Goal: Information Seeking & Learning: Learn about a topic

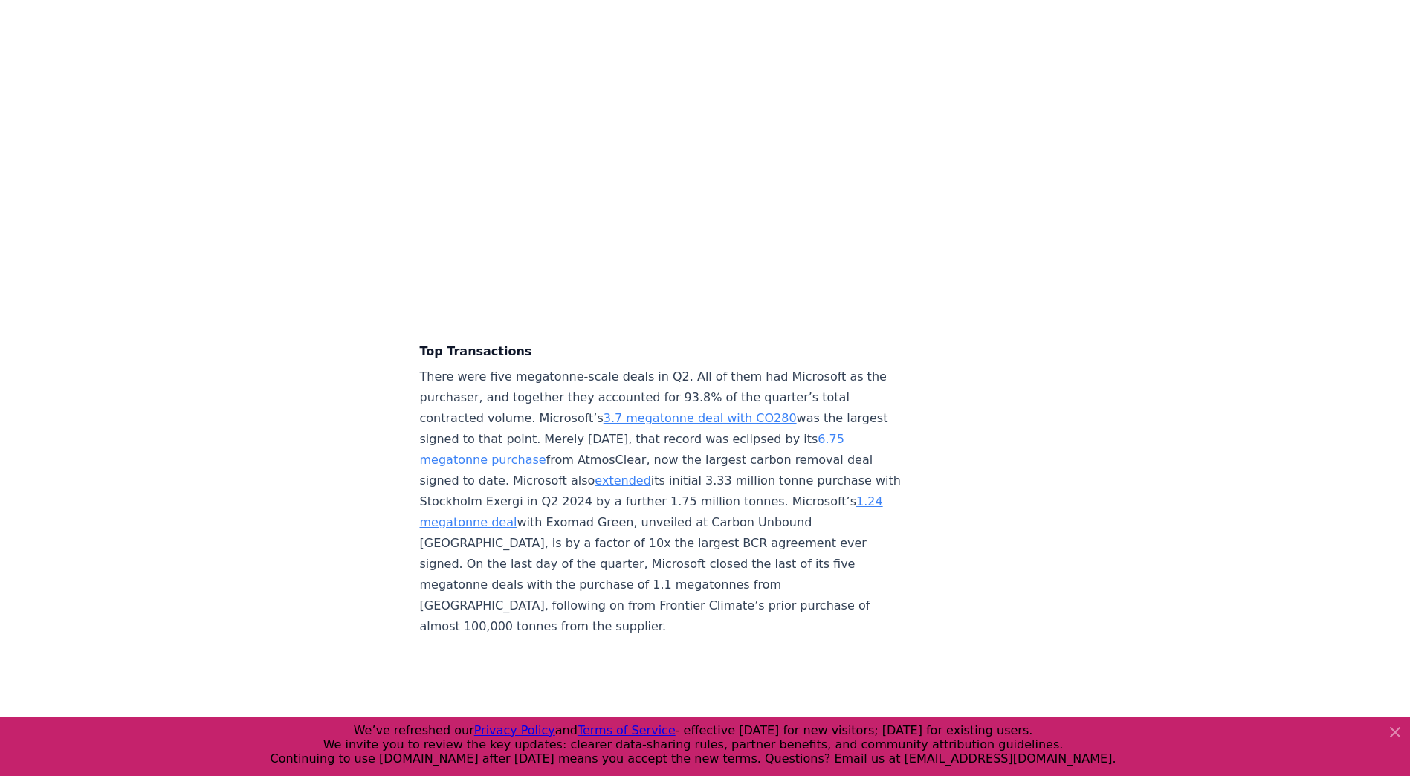
scroll to position [3121, 0]
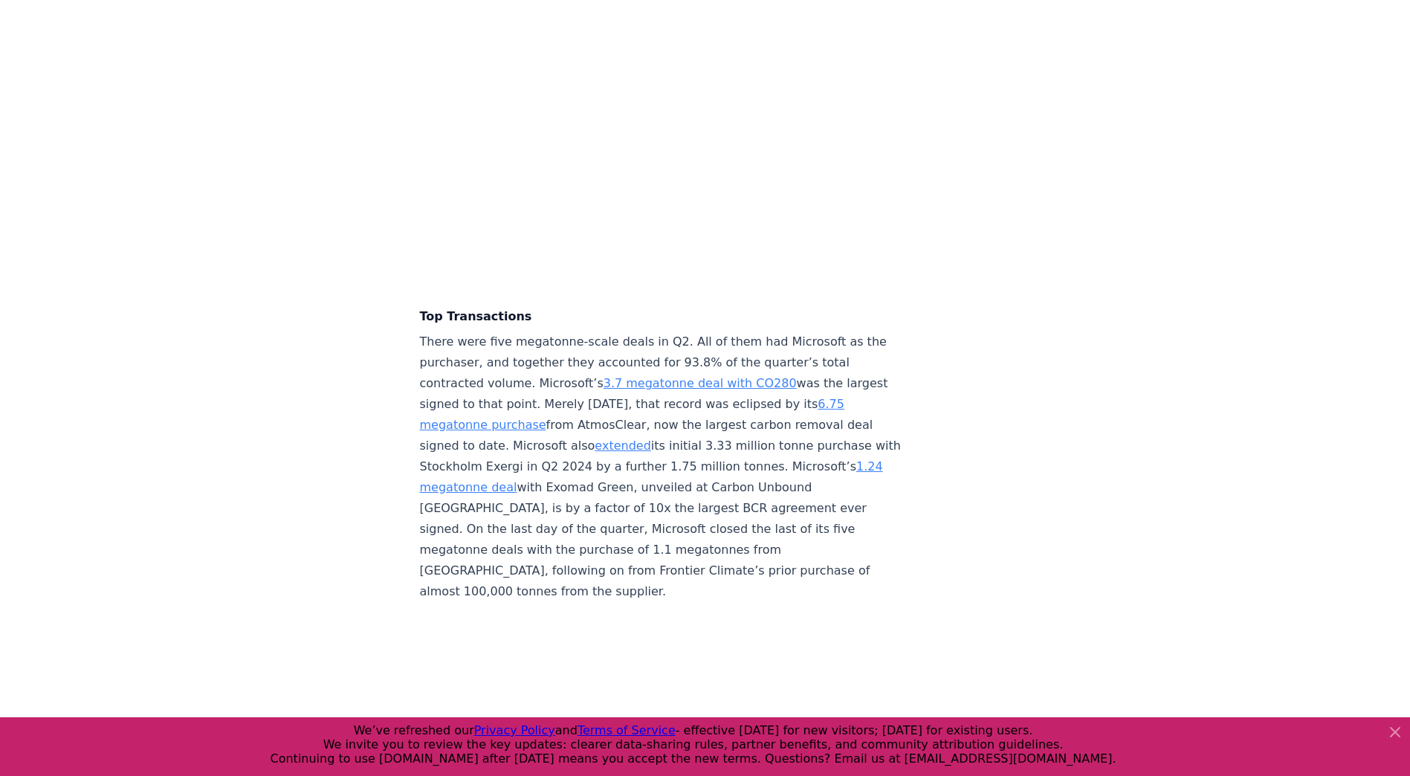
click at [654, 376] on link "3.7 megatonne deal with CO280" at bounding box center [699, 383] width 193 height 14
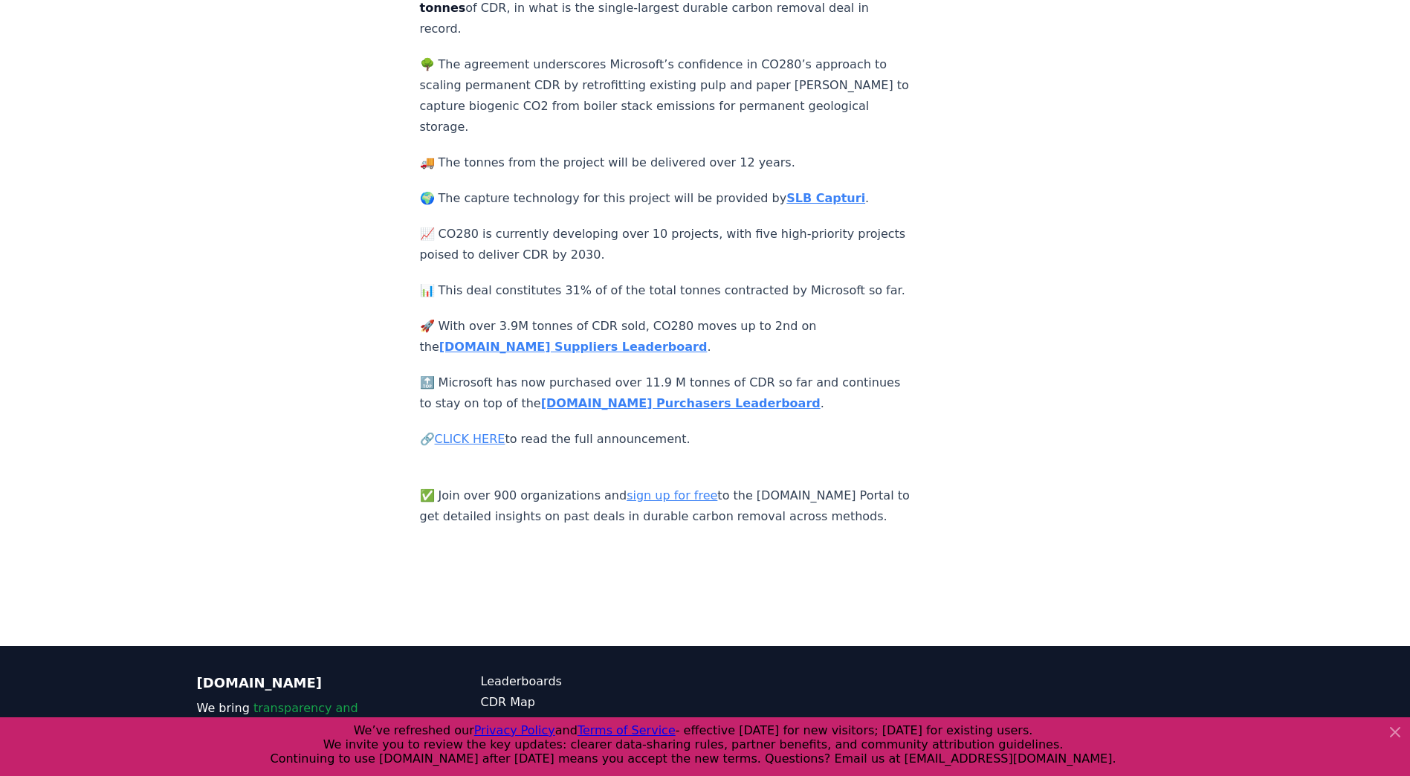
scroll to position [372, 0]
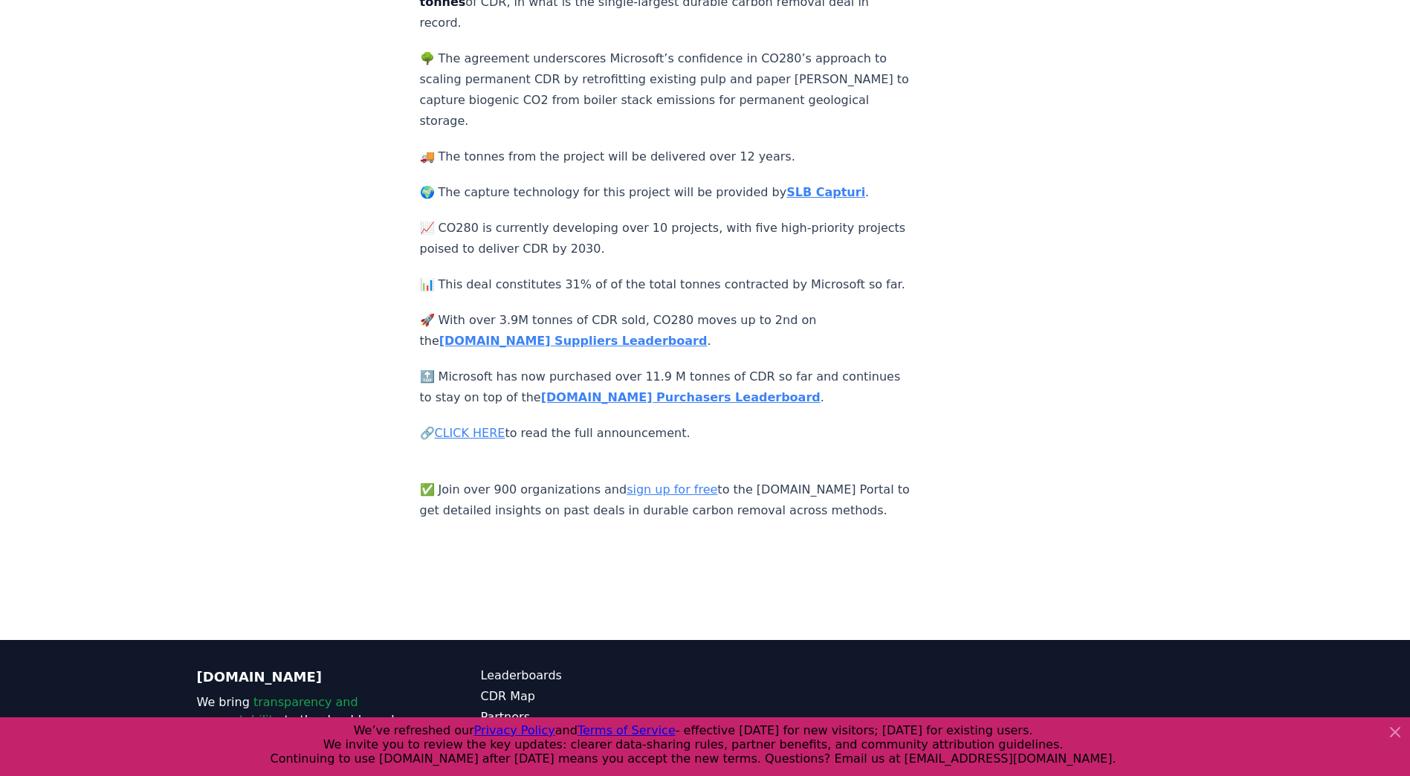
click at [664, 390] on strong "CDR.fyi Purchasers Leaderboard" at bounding box center [680, 397] width 279 height 14
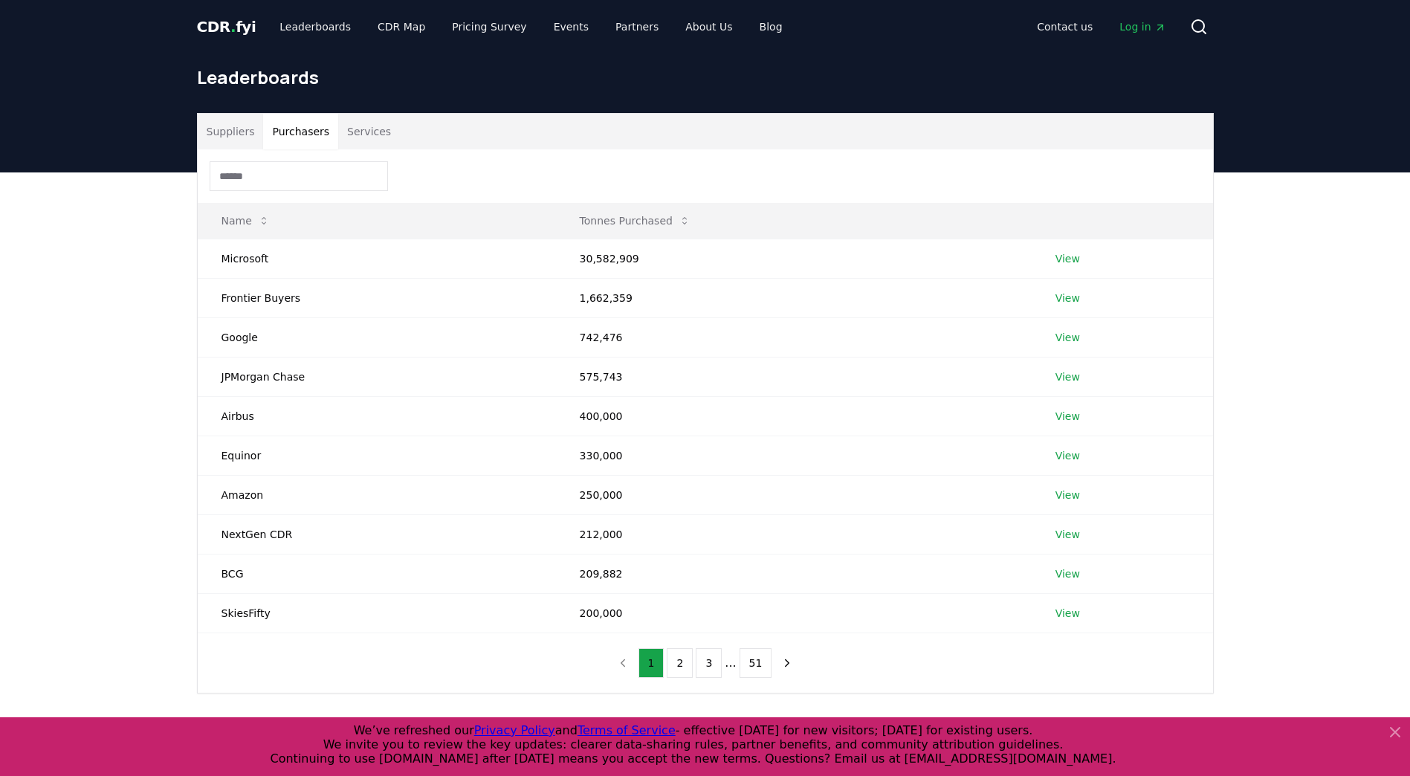
click at [298, 127] on button "Purchasers" at bounding box center [300, 132] width 75 height 36
click at [1067, 259] on link "View" at bounding box center [1067, 258] width 25 height 15
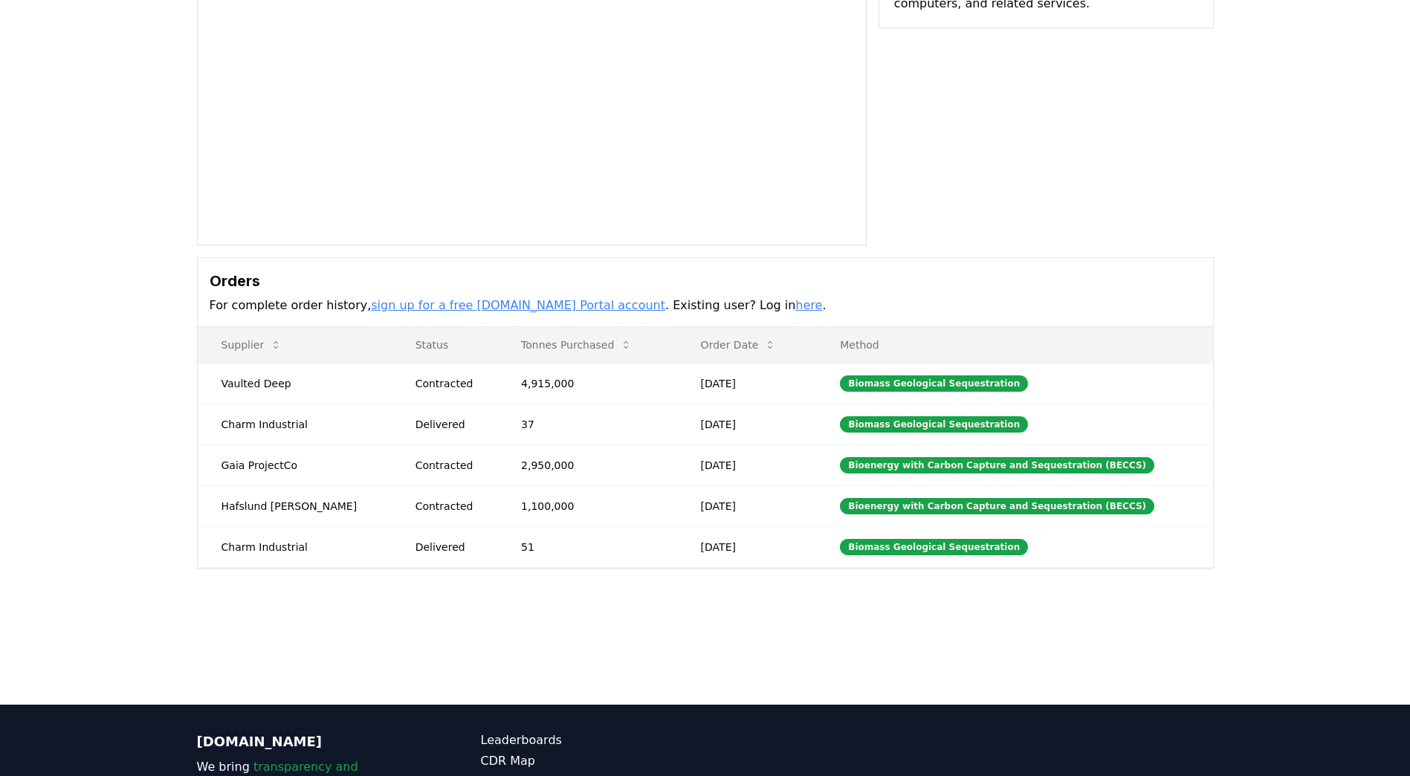
scroll to position [223, 0]
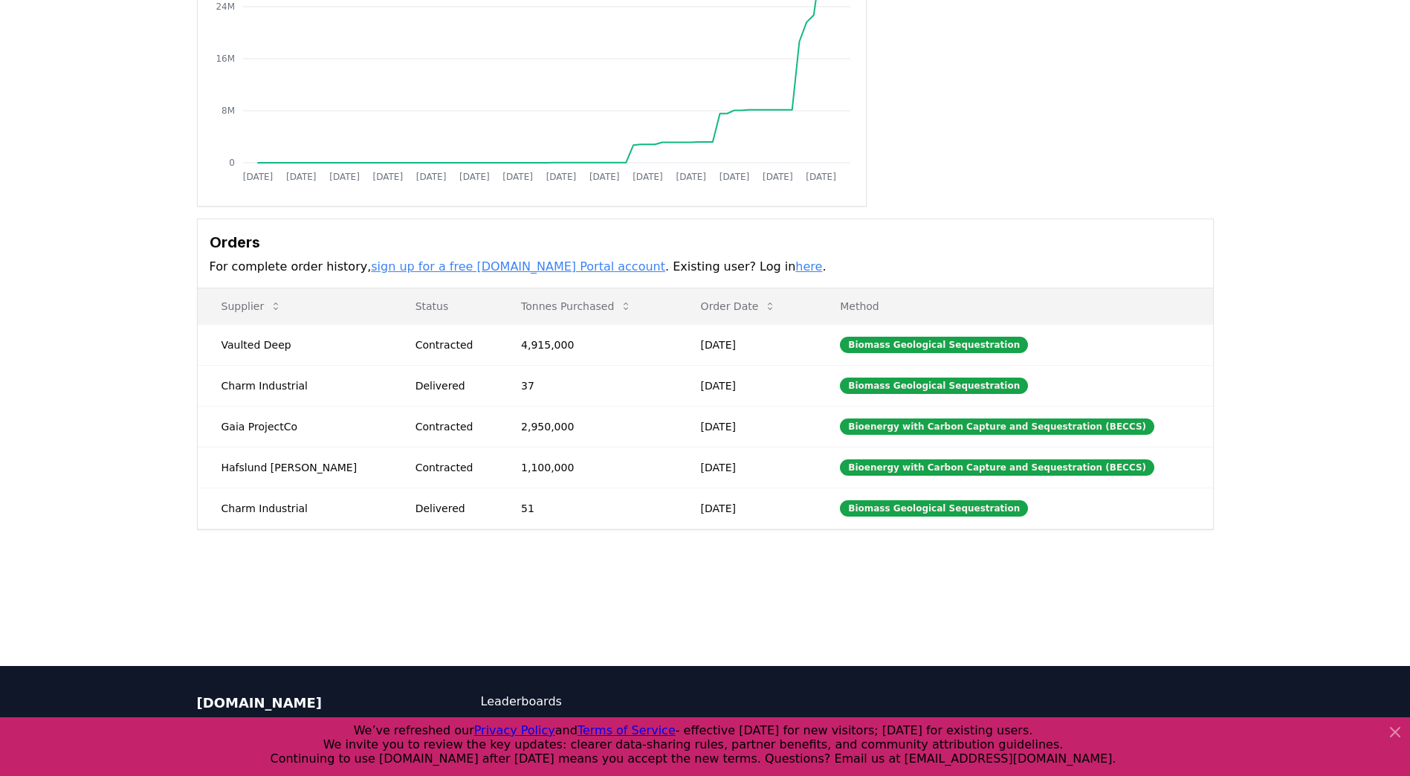
click at [288, 386] on td "Charm Industrial" at bounding box center [295, 385] width 194 height 41
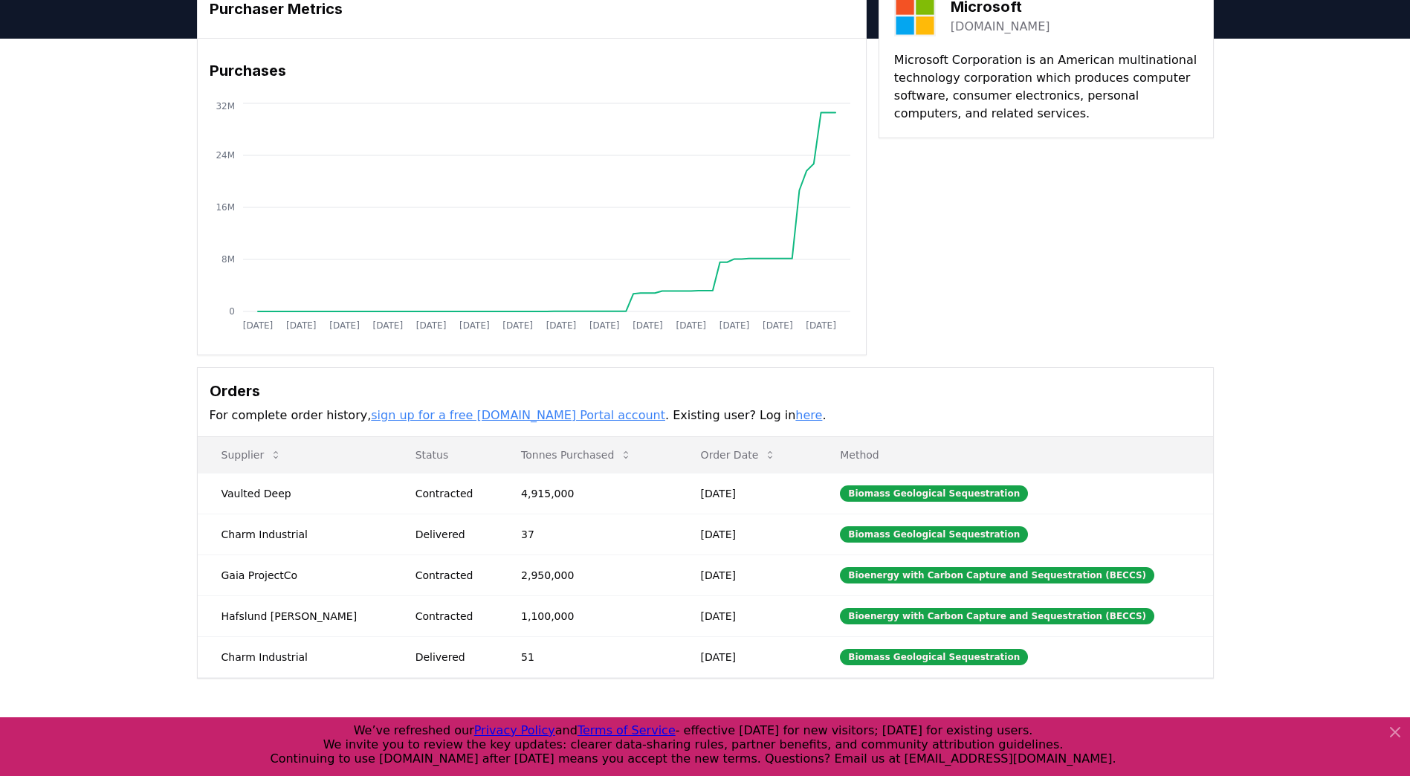
scroll to position [0, 0]
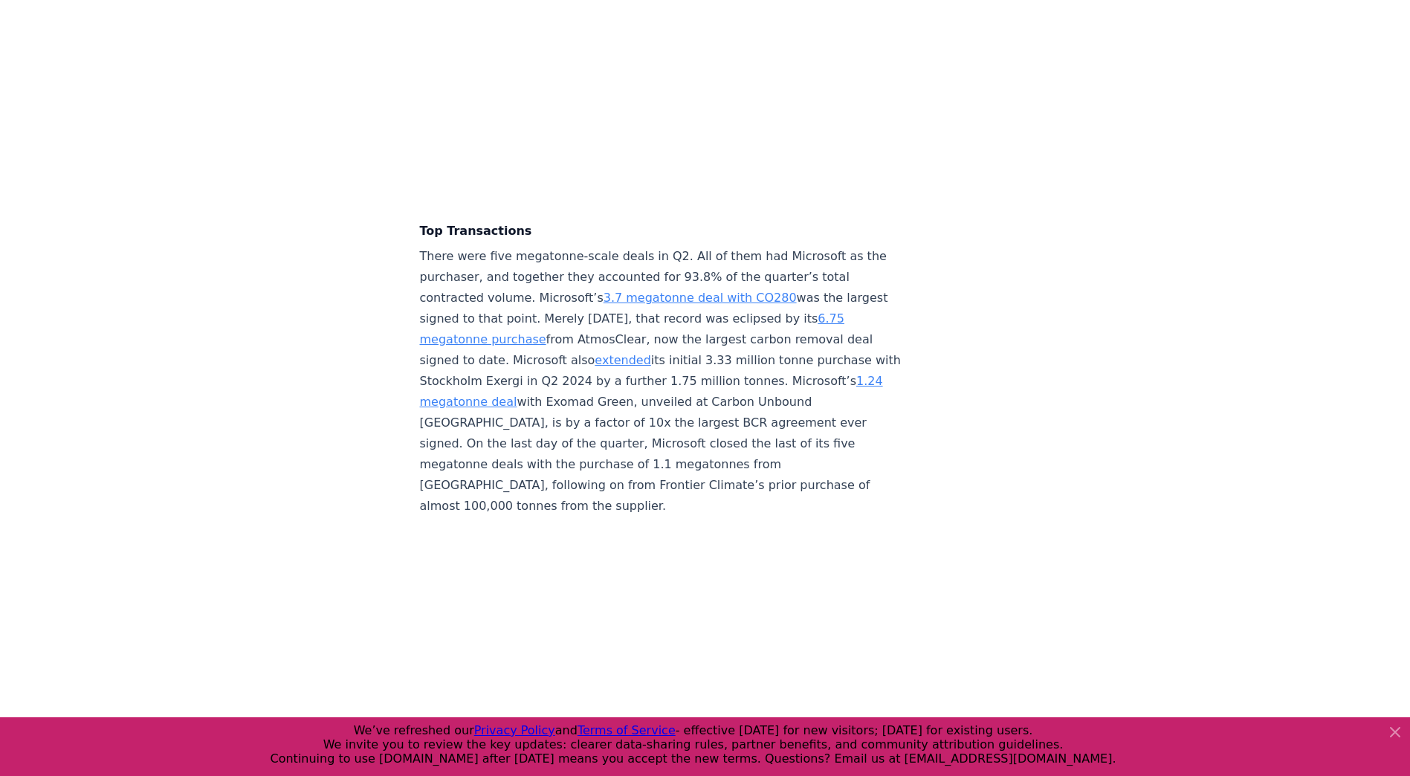
scroll to position [3286, 0]
